Goal: Use online tool/utility

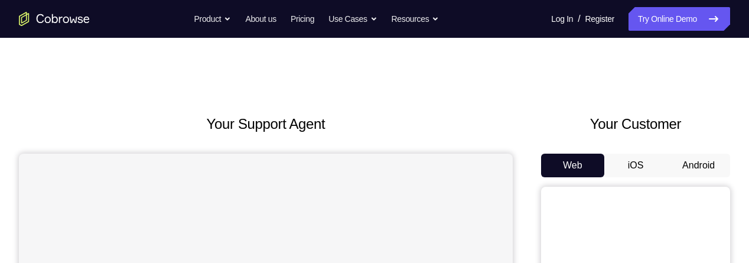
click at [701, 160] on button "Android" at bounding box center [698, 166] width 63 height 24
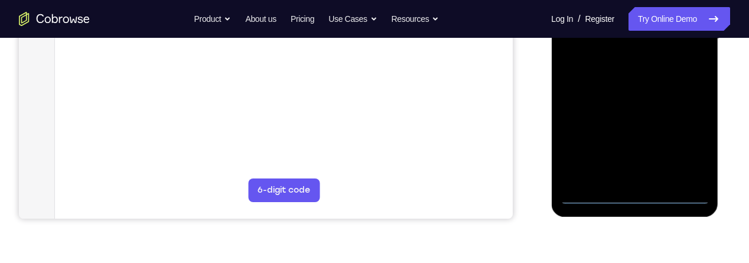
scroll to position [333, 0]
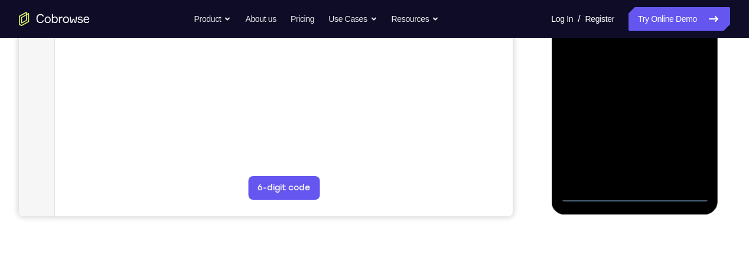
click at [636, 194] on div at bounding box center [634, 36] width 149 height 331
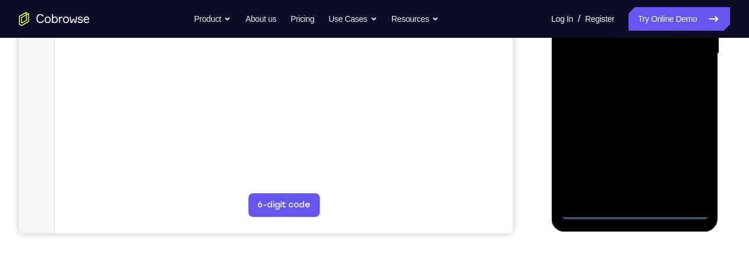
click at [686, 160] on div at bounding box center [634, 53] width 149 height 331
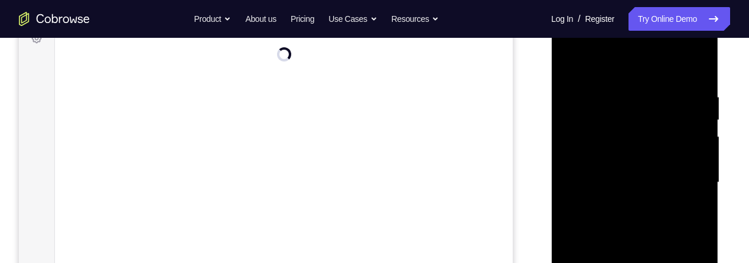
scroll to position [178, 0]
click at [625, 81] on div at bounding box center [634, 191] width 149 height 331
click at [689, 186] on div at bounding box center [634, 191] width 149 height 331
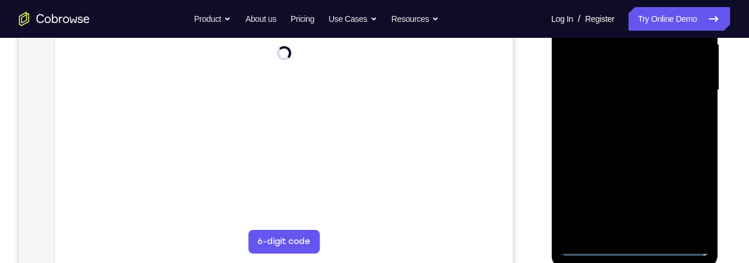
scroll to position [282, 0]
click at [627, 227] on div at bounding box center [634, 88] width 149 height 331
click at [659, 71] on div at bounding box center [634, 88] width 149 height 331
click at [646, 63] on div at bounding box center [634, 88] width 149 height 331
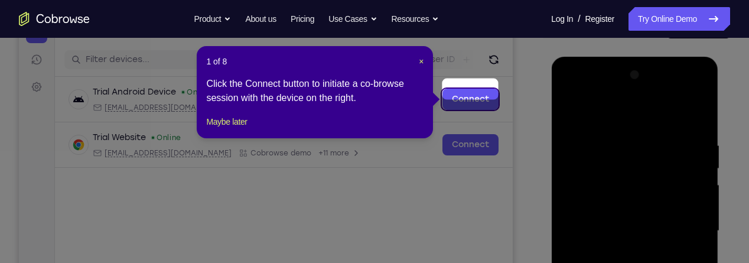
scroll to position [138, 0]
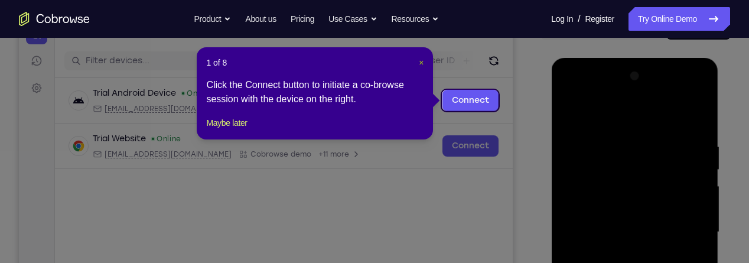
click at [419, 61] on span "×" at bounding box center [421, 62] width 5 height 9
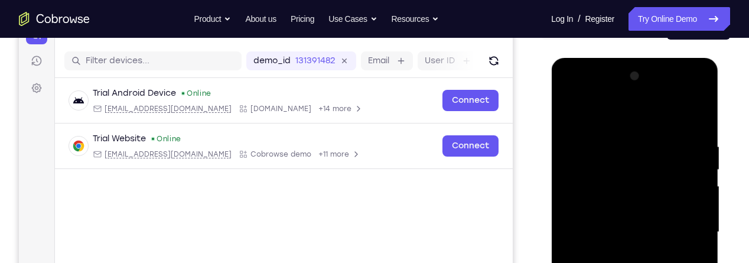
click at [646, 210] on div at bounding box center [634, 232] width 149 height 331
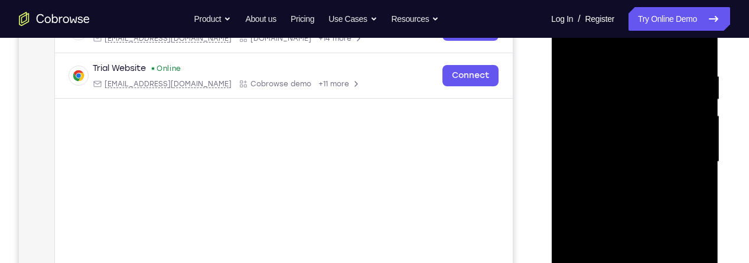
scroll to position [209, 0]
click at [654, 167] on div at bounding box center [634, 160] width 149 height 331
click at [658, 202] on div at bounding box center [634, 160] width 149 height 331
click at [654, 197] on div at bounding box center [634, 160] width 149 height 331
click at [702, 44] on div at bounding box center [634, 160] width 149 height 331
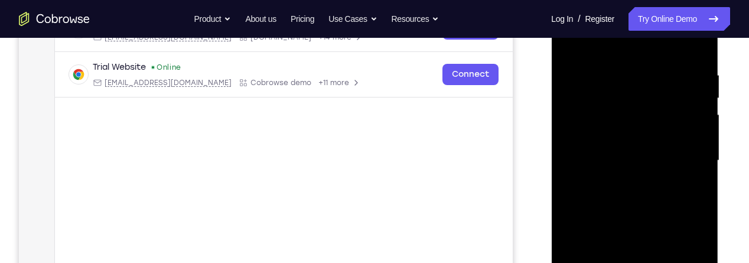
click at [702, 138] on div at bounding box center [634, 160] width 149 height 331
click at [699, 144] on div at bounding box center [634, 160] width 149 height 331
click at [701, 145] on div at bounding box center [634, 160] width 149 height 331
click at [705, 139] on div at bounding box center [634, 160] width 149 height 331
click at [707, 145] on div at bounding box center [634, 160] width 149 height 331
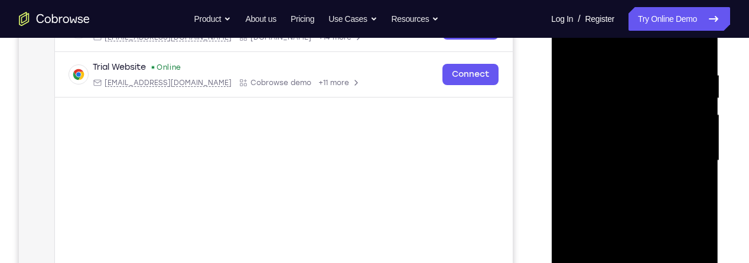
click at [708, 139] on div at bounding box center [634, 160] width 149 height 331
click at [702, 141] on div at bounding box center [634, 160] width 149 height 331
click at [702, 144] on div at bounding box center [634, 160] width 149 height 331
click at [701, 148] on div at bounding box center [634, 160] width 149 height 331
click at [698, 140] on div at bounding box center [634, 160] width 149 height 331
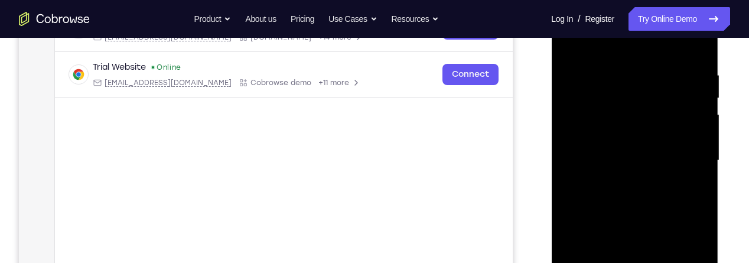
click at [576, 136] on div at bounding box center [634, 160] width 149 height 331
click at [697, 138] on div at bounding box center [634, 160] width 149 height 331
click at [694, 141] on div at bounding box center [634, 160] width 149 height 331
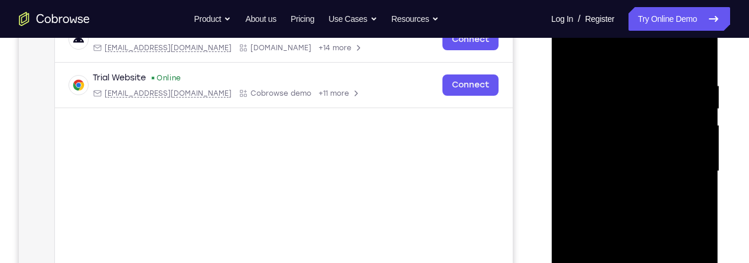
scroll to position [197, 0]
click at [705, 182] on div at bounding box center [634, 172] width 149 height 331
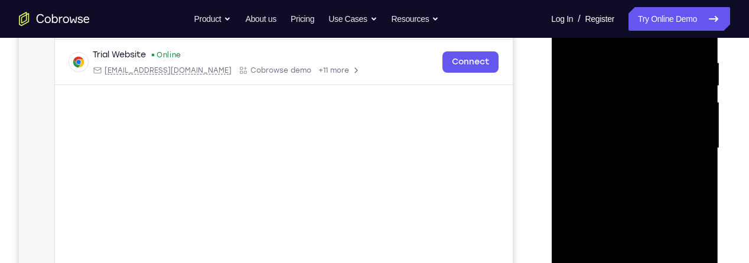
scroll to position [223, 0]
click at [699, 158] on div at bounding box center [634, 147] width 149 height 331
click at [704, 161] on div at bounding box center [634, 147] width 149 height 331
click at [704, 152] on div at bounding box center [634, 147] width 149 height 331
click at [701, 148] on div at bounding box center [634, 147] width 149 height 331
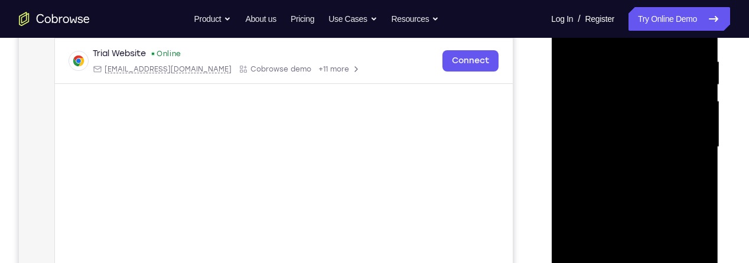
click at [704, 163] on div at bounding box center [634, 147] width 149 height 331
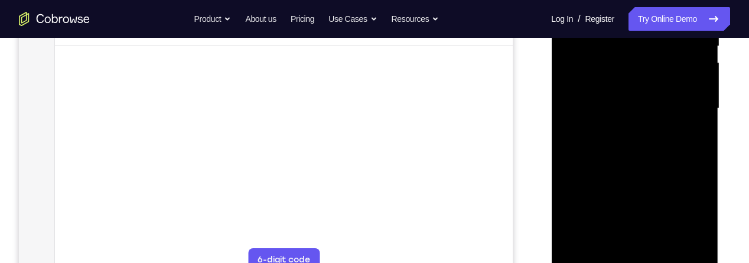
scroll to position [262, 0]
click at [670, 243] on div at bounding box center [634, 107] width 149 height 331
click at [664, 175] on div at bounding box center [634, 107] width 149 height 331
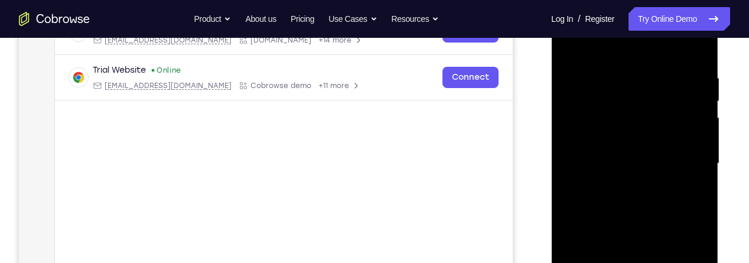
scroll to position [206, 0]
click at [571, 38] on div at bounding box center [634, 164] width 149 height 331
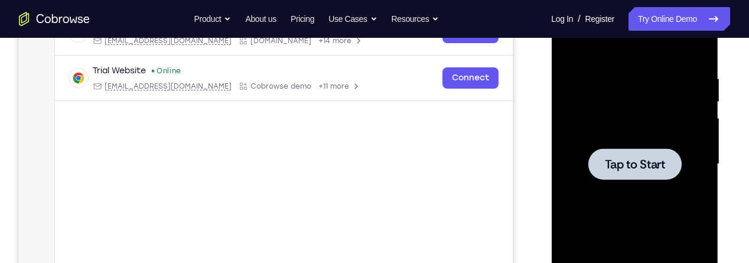
click at [659, 167] on span "Tap to Start" at bounding box center [634, 164] width 60 height 12
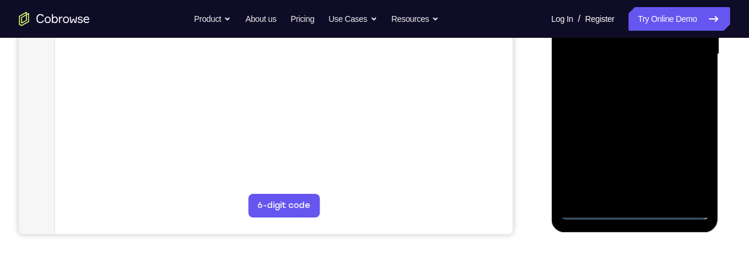
scroll to position [317, 0]
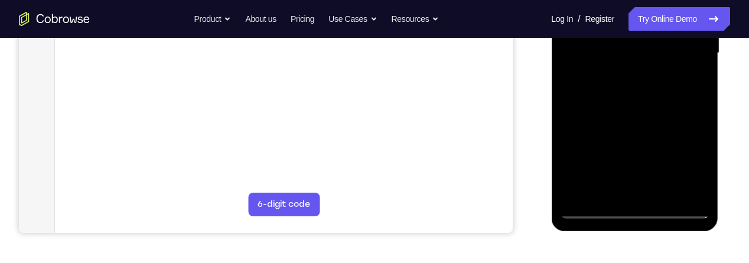
click at [636, 211] on div at bounding box center [634, 53] width 149 height 331
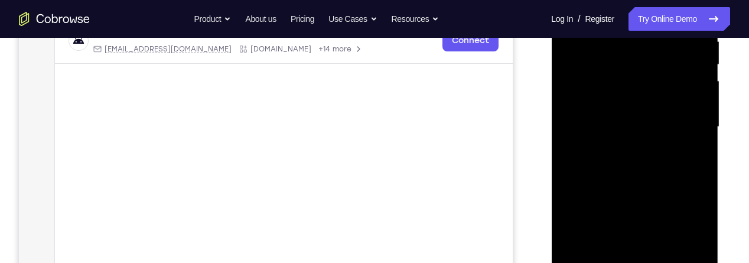
scroll to position [242, 0]
click at [690, 234] on div at bounding box center [634, 128] width 149 height 331
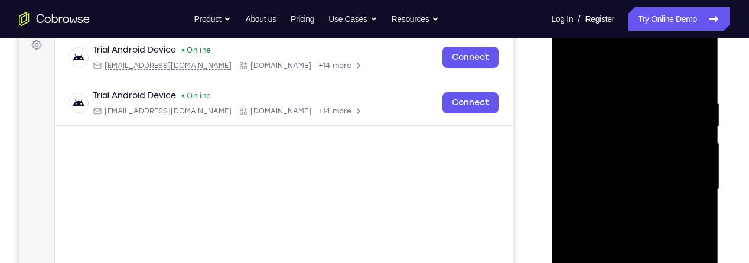
scroll to position [180, 0]
click at [626, 74] on div at bounding box center [634, 190] width 149 height 331
click at [683, 191] on div at bounding box center [634, 190] width 149 height 331
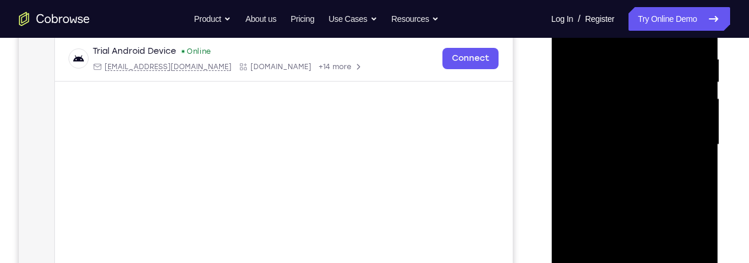
scroll to position [245, 0]
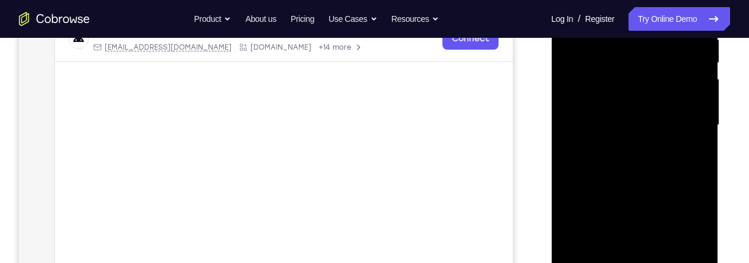
click at [627, 145] on div at bounding box center [634, 125] width 149 height 331
click at [659, 118] on div at bounding box center [634, 125] width 149 height 331
click at [652, 104] on div at bounding box center [634, 125] width 149 height 331
click at [636, 125] on div at bounding box center [634, 125] width 149 height 331
click at [640, 164] on div at bounding box center [634, 125] width 149 height 331
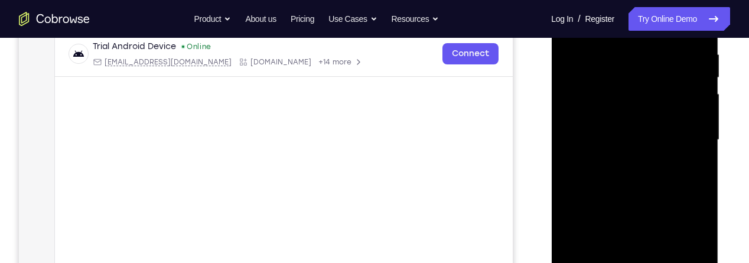
scroll to position [230, 0]
click at [650, 188] on div at bounding box center [634, 139] width 149 height 331
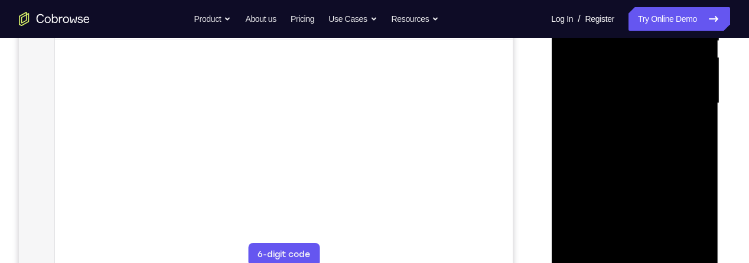
scroll to position [265, 0]
click at [703, 138] on div at bounding box center [634, 104] width 149 height 331
click at [698, 113] on div at bounding box center [634, 104] width 149 height 331
click at [695, 125] on div at bounding box center [634, 104] width 149 height 331
click at [708, 122] on div at bounding box center [634, 104] width 149 height 331
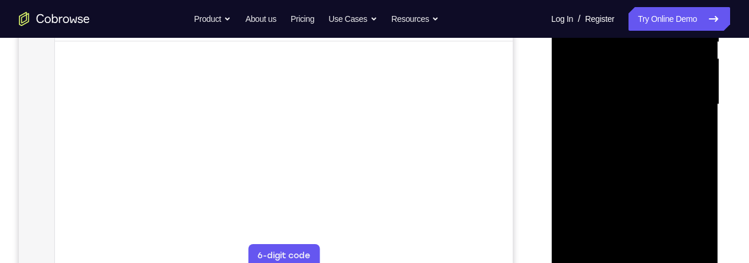
click at [606, 156] on div at bounding box center [634, 104] width 149 height 331
click at [708, 138] on div at bounding box center [634, 104] width 149 height 331
click at [699, 131] on div at bounding box center [634, 112] width 149 height 331
click at [704, 123] on div at bounding box center [634, 112] width 149 height 331
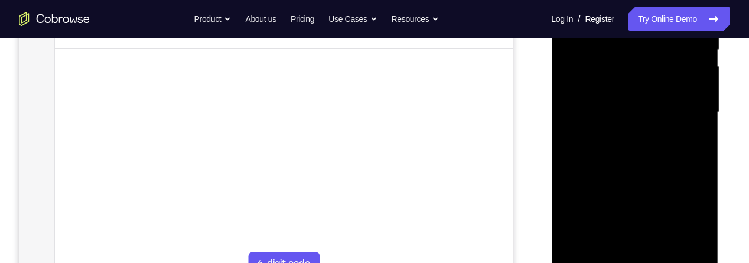
click at [707, 128] on div at bounding box center [634, 112] width 149 height 331
click at [701, 178] on div at bounding box center [634, 112] width 149 height 331
click at [701, 174] on div at bounding box center [634, 112] width 149 height 331
click at [702, 113] on div at bounding box center [634, 107] width 149 height 331
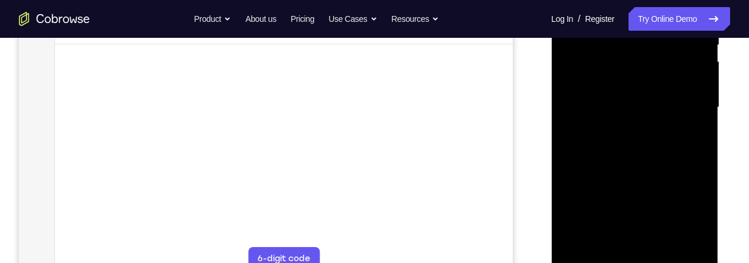
click at [706, 138] on div at bounding box center [634, 107] width 149 height 331
click at [707, 138] on div at bounding box center [634, 107] width 149 height 331
click at [696, 129] on div at bounding box center [634, 107] width 149 height 331
click at [692, 136] on div at bounding box center [634, 107] width 149 height 331
click at [702, 116] on div at bounding box center [634, 107] width 149 height 331
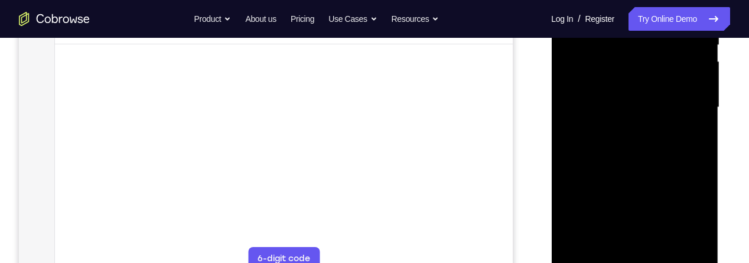
click at [706, 111] on div at bounding box center [634, 107] width 149 height 331
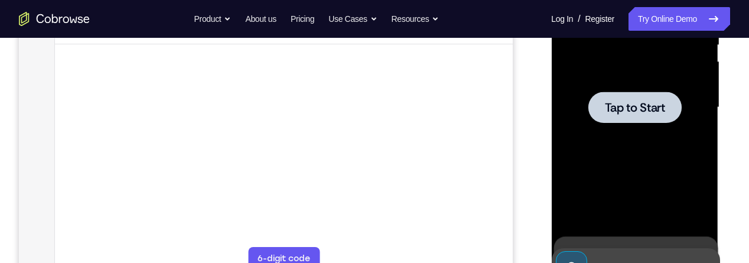
click at [642, 108] on span "Tap to Start" at bounding box center [634, 108] width 60 height 12
